Goal: Check status

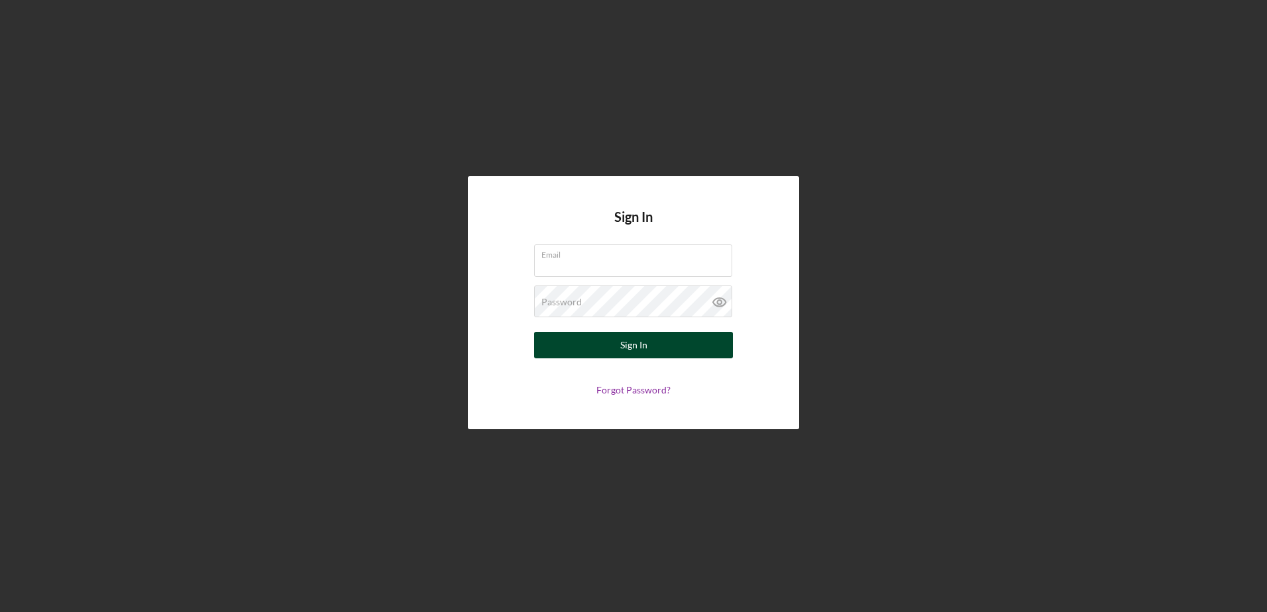
type input "[EMAIL_ADDRESS][PERSON_NAME][DOMAIN_NAME]"
click at [630, 345] on div "Sign In" at bounding box center [633, 345] width 27 height 27
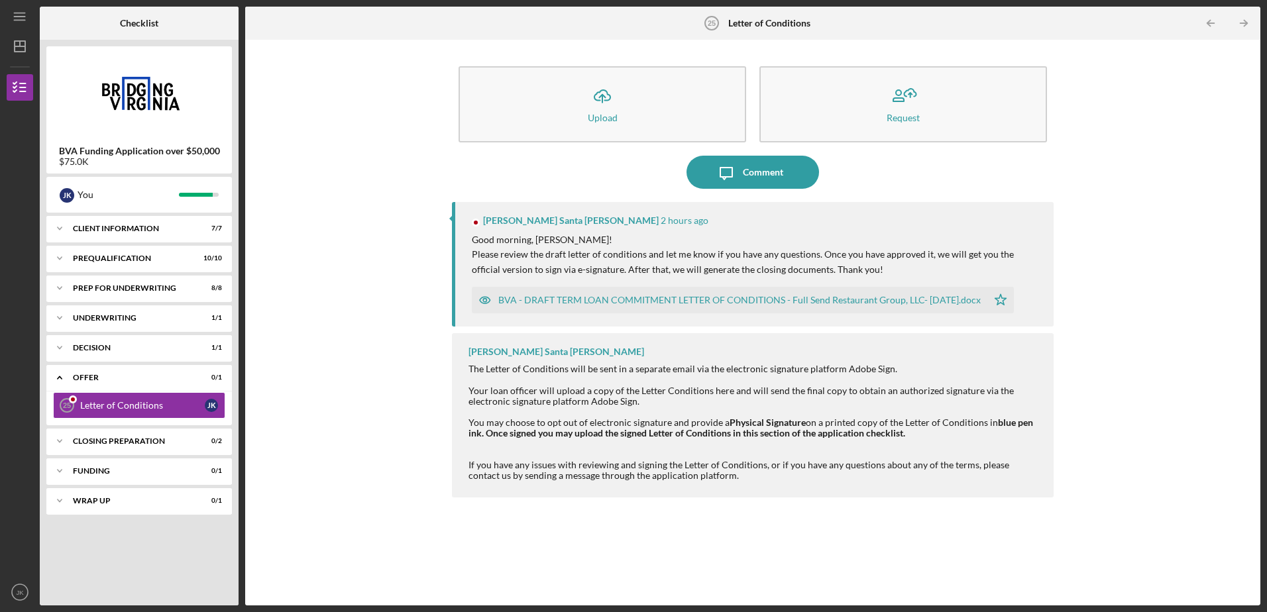
click at [597, 297] on div "BVA - DRAFT TERM LOAN COMMITMENT LETTER OF CONDITIONS - Full Send Restaurant Gr…" at bounding box center [739, 300] width 482 height 11
